Goal: Information Seeking & Learning: Learn about a topic

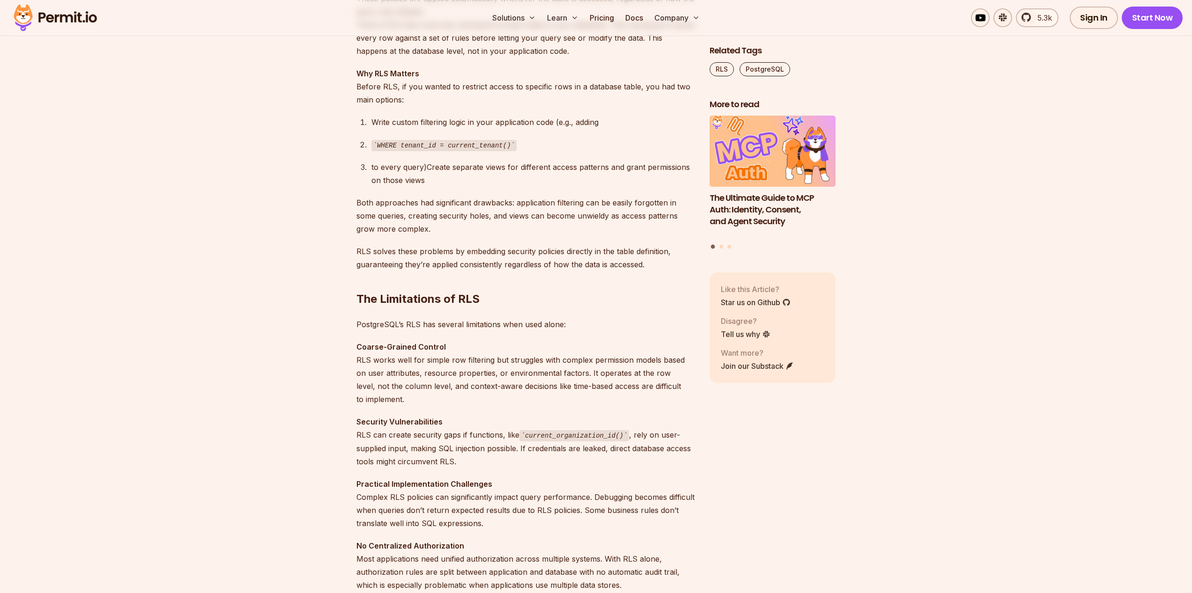
scroll to position [843, 0]
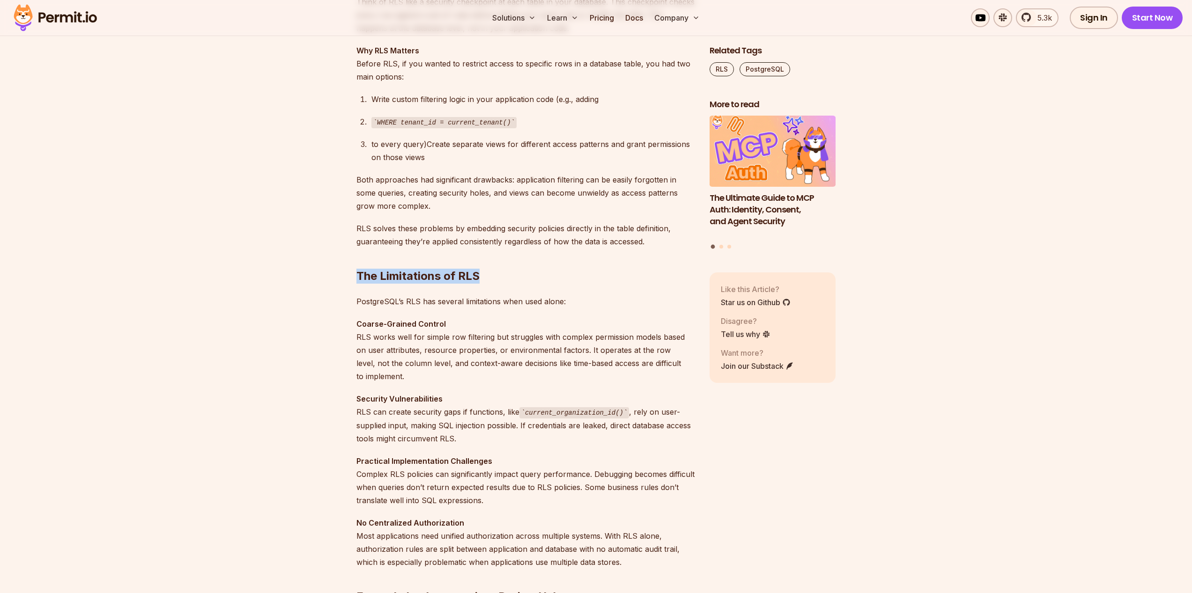
drag, startPoint x: 337, startPoint y: 277, endPoint x: 523, endPoint y: 281, distance: 186.0
click at [524, 280] on h2 "The Limitations of RLS" at bounding box center [525, 257] width 338 height 52
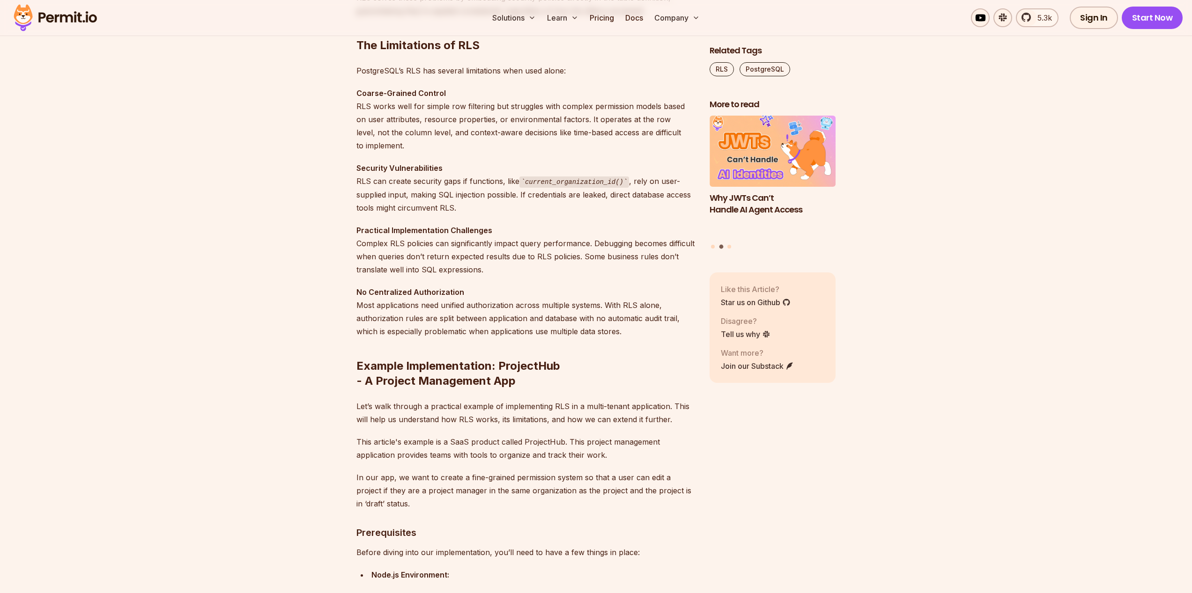
scroll to position [1096, 0]
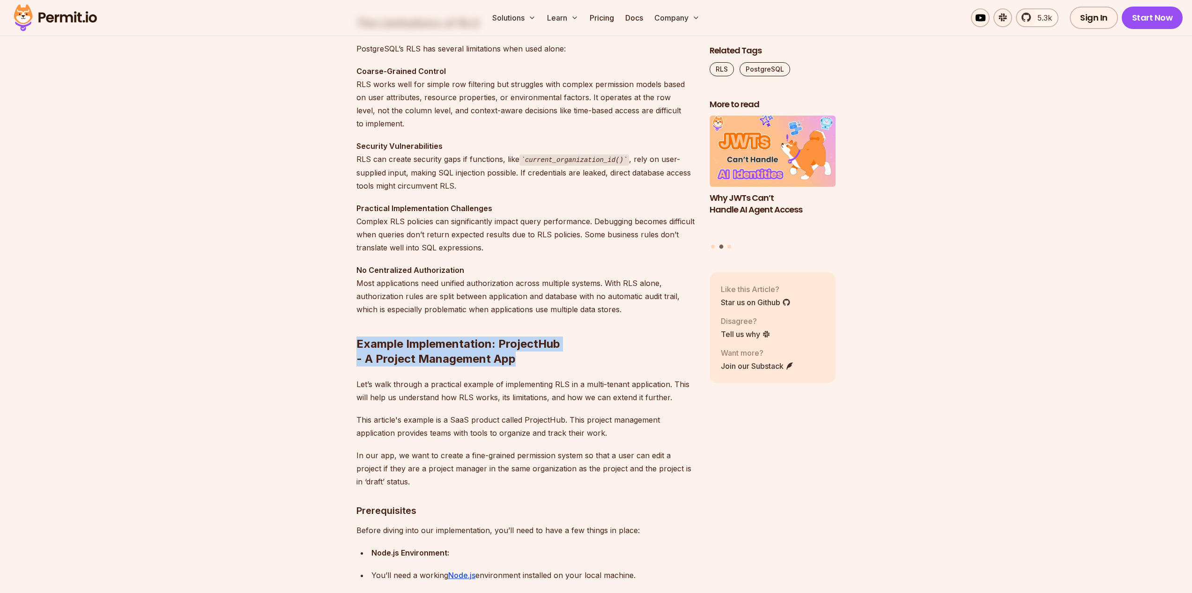
drag, startPoint x: 313, startPoint y: 331, endPoint x: 513, endPoint y: 365, distance: 203.3
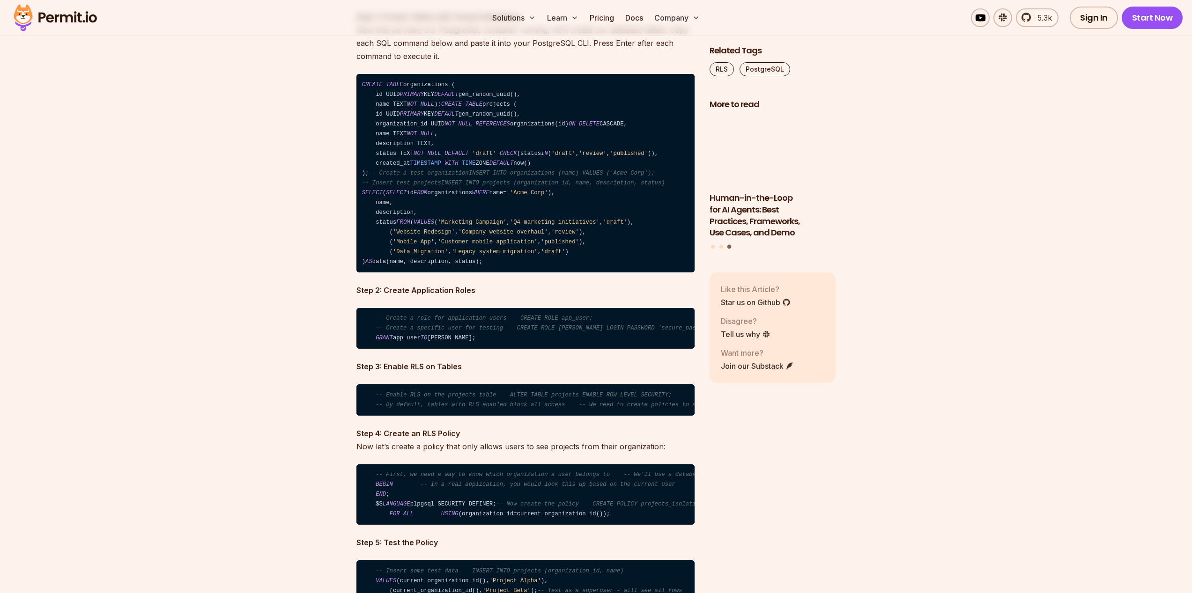
scroll to position [2107, 0]
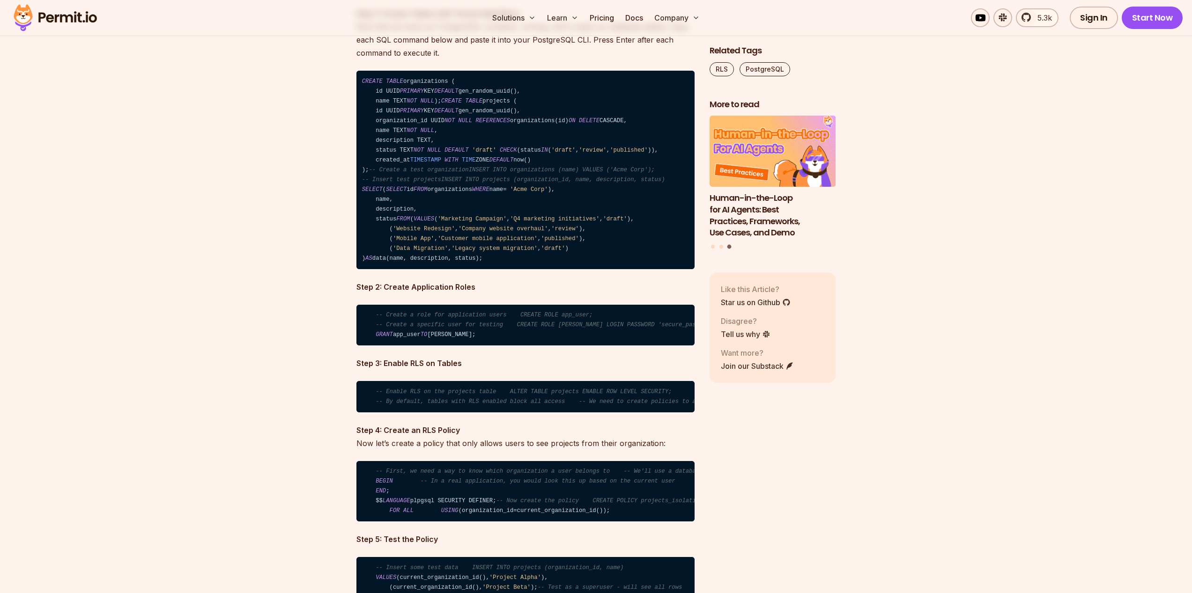
drag, startPoint x: 499, startPoint y: 404, endPoint x: 473, endPoint y: 403, distance: 26.2
click at [478, 346] on code "-- Create a role for application users CREATE ROLE app_user; -- Create a specif…" at bounding box center [525, 325] width 338 height 41
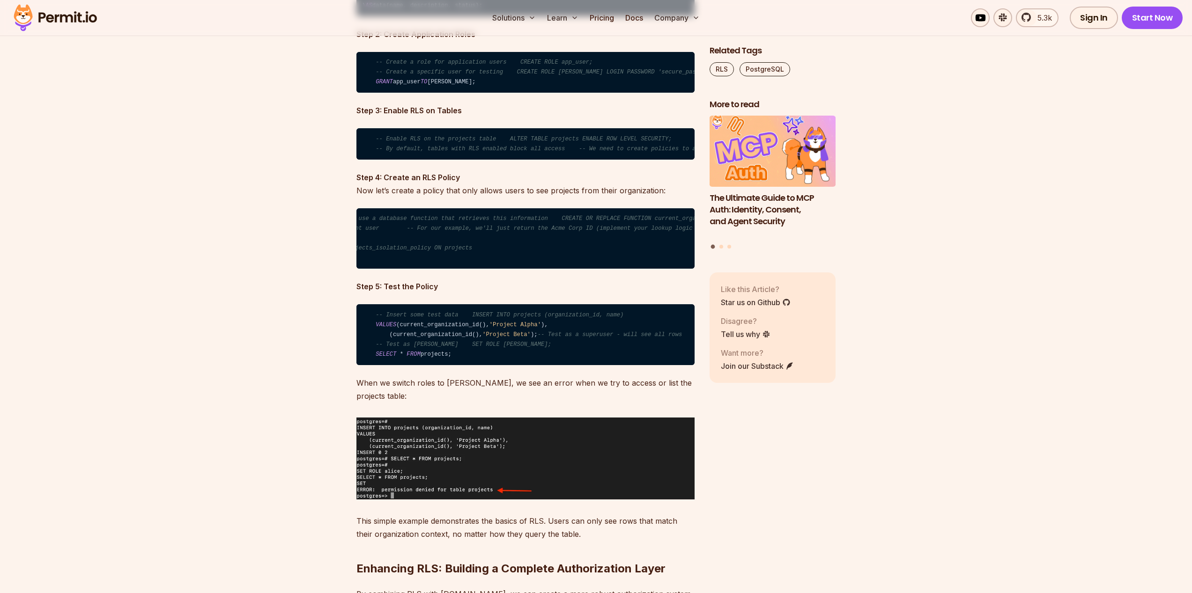
scroll to position [0, 565]
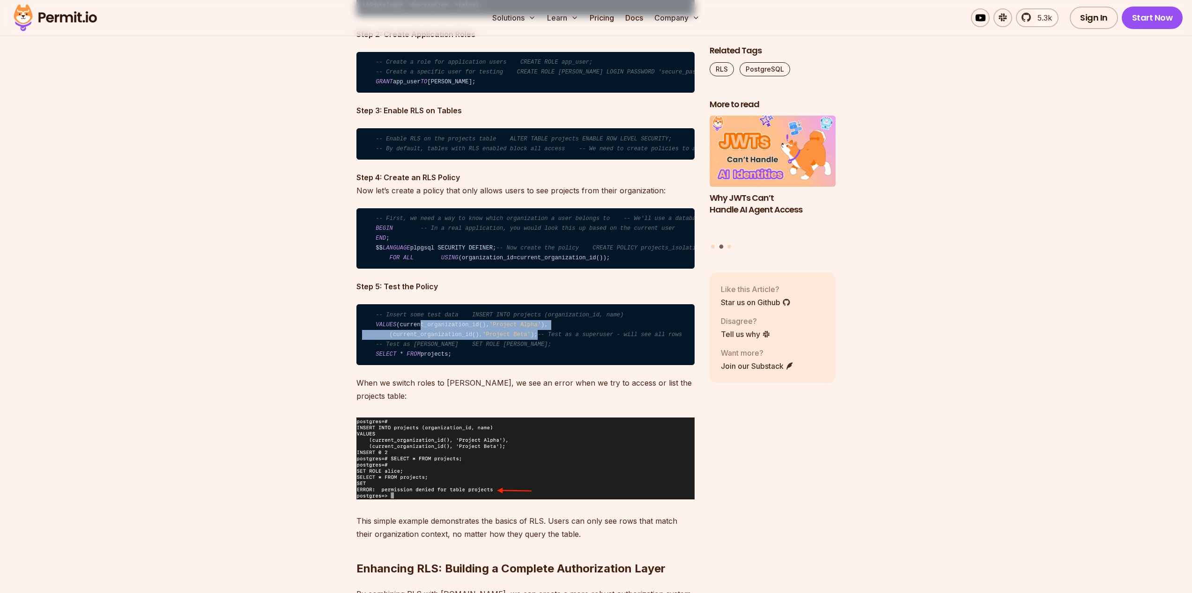
drag, startPoint x: 382, startPoint y: 424, endPoint x: 575, endPoint y: 436, distance: 193.3
click at [575, 365] on code "-- Insert some test data INSERT INTO projects (organization_id, name) VALUES (c…" at bounding box center [525, 334] width 338 height 61
drag, startPoint x: 575, startPoint y: 436, endPoint x: 355, endPoint y: 424, distance: 220.0
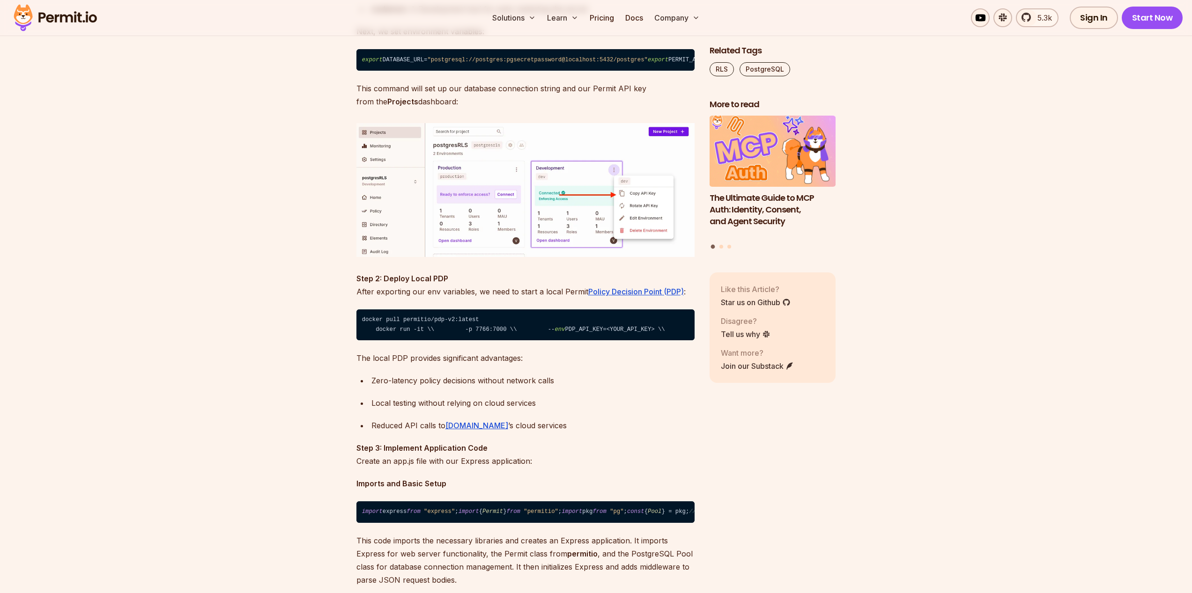
scroll to position [6827, 0]
